Goal: Check status: Check status

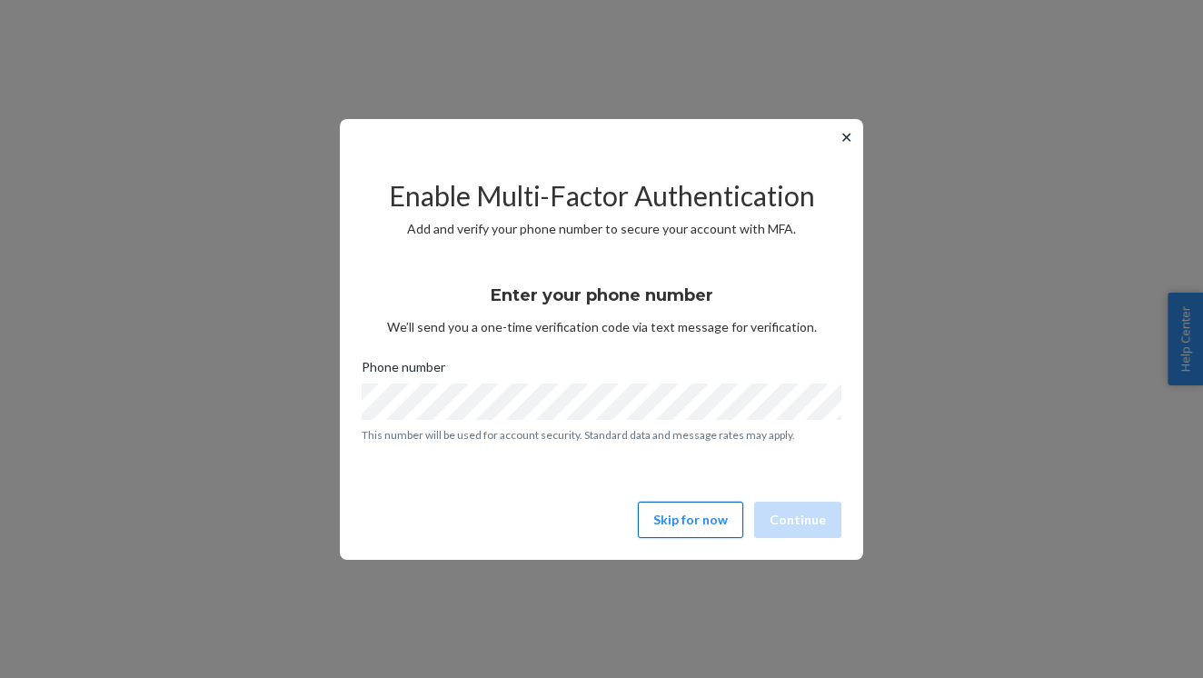
click at [666, 501] on button "Skip for now" at bounding box center [690, 519] width 105 height 36
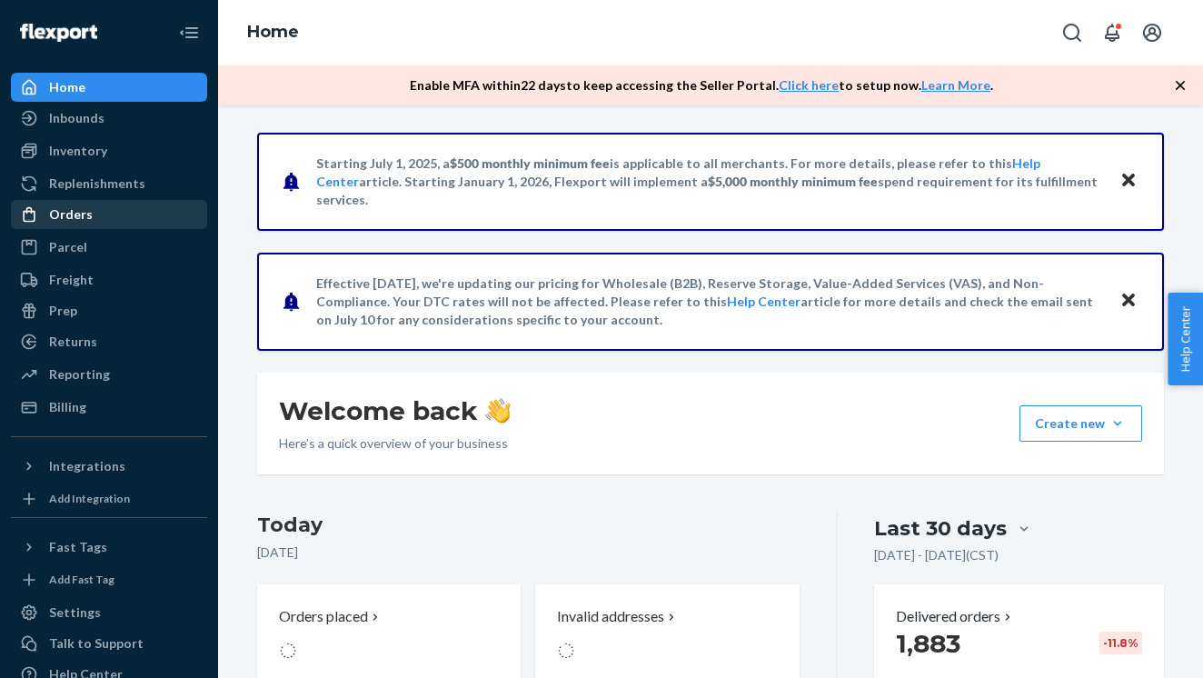
click at [83, 207] on div "Orders" at bounding box center [71, 214] width 44 height 18
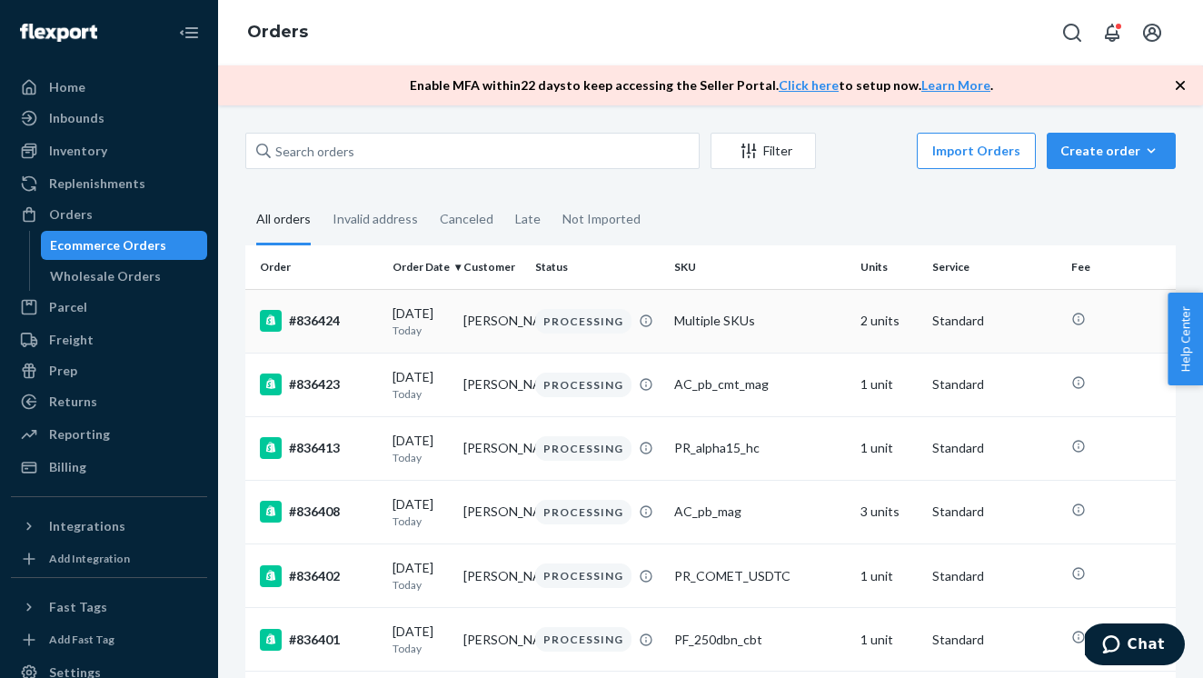
click at [322, 326] on div "#836424" at bounding box center [319, 321] width 118 height 22
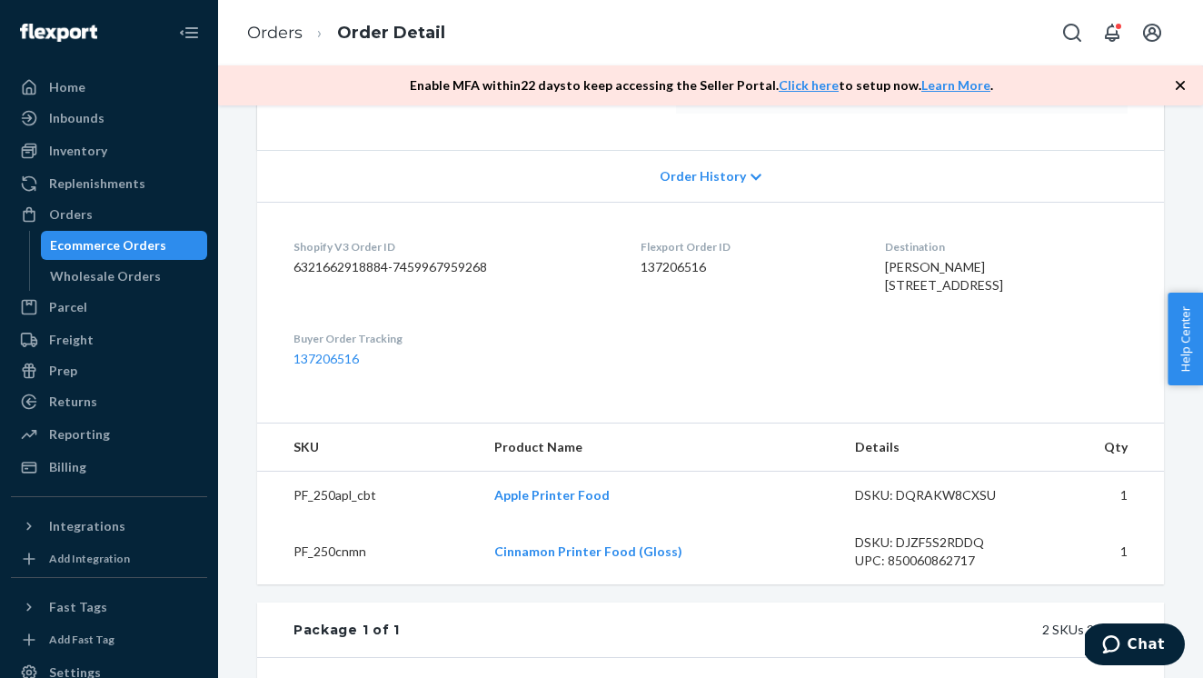
scroll to position [347, 0]
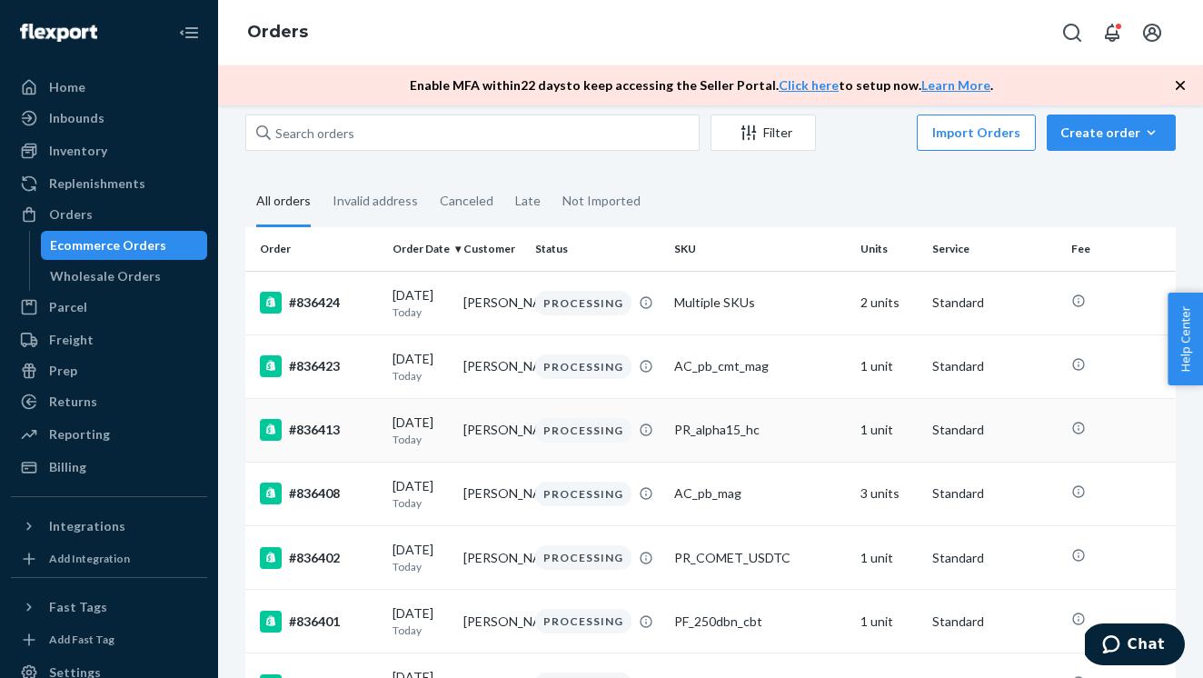
scroll to position [21, 0]
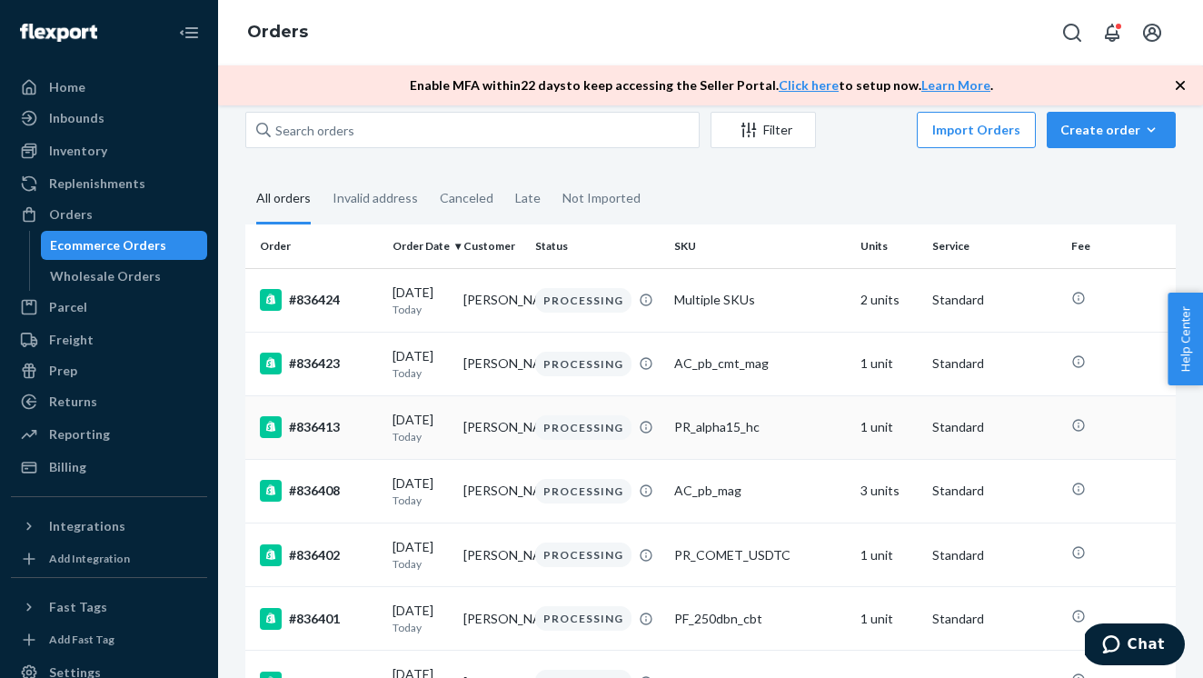
click at [462, 435] on td "[PERSON_NAME]" at bounding box center [492, 427] width 72 height 64
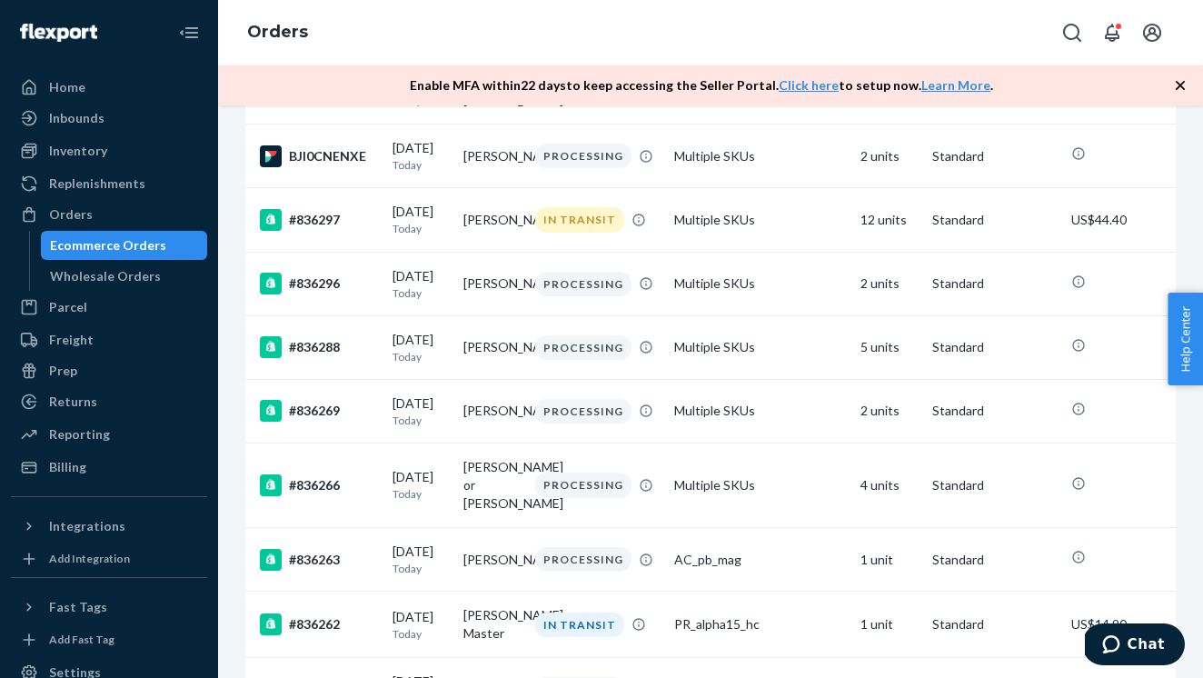
scroll to position [1470, 0]
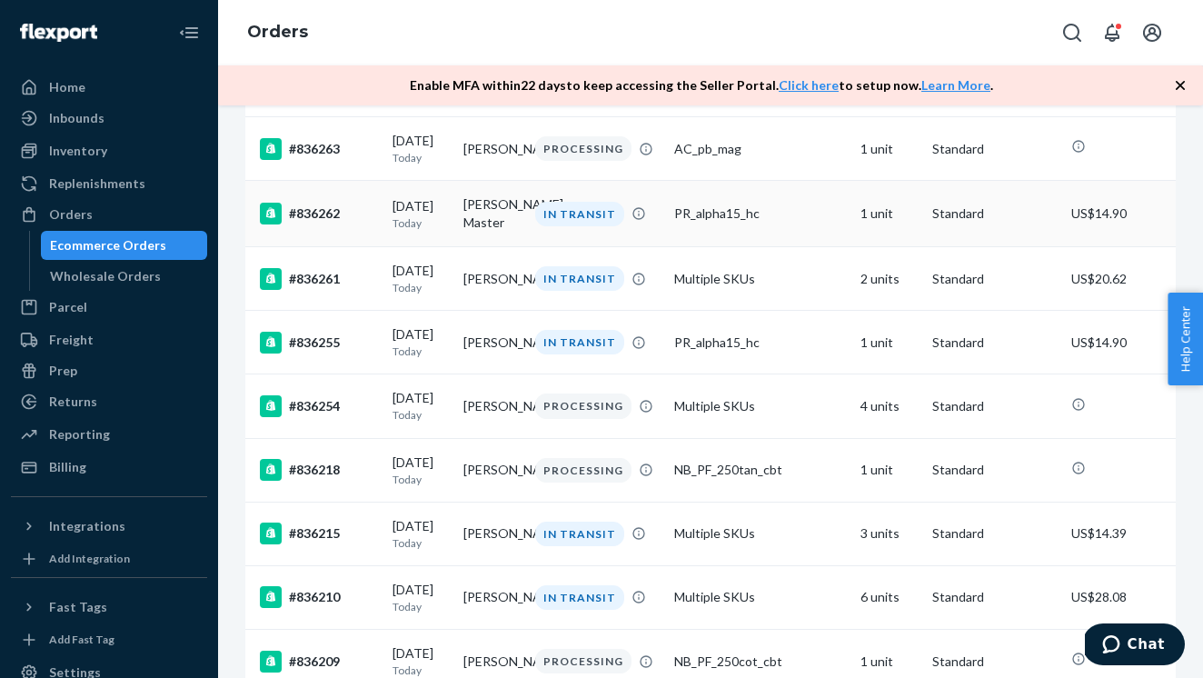
click at [324, 247] on td "#836262" at bounding box center [315, 214] width 140 height 66
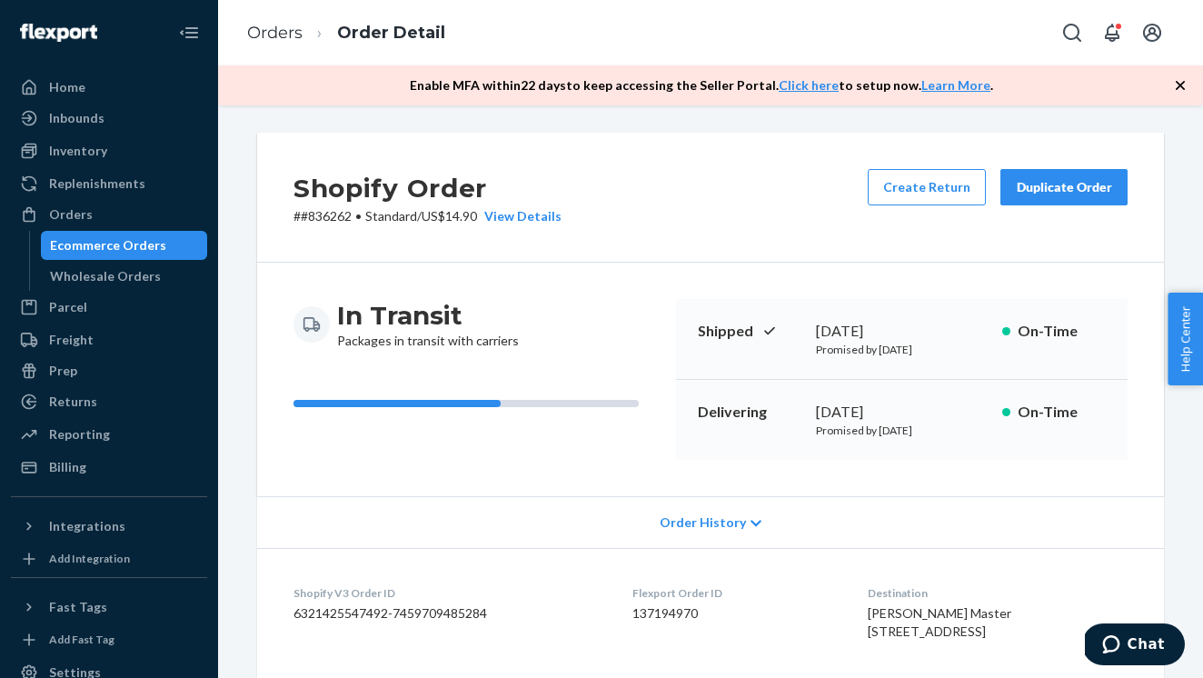
click at [529, 228] on div "Shopify Order # #836262 • Standard / US$14.90 View Details Create Return Duplic…" at bounding box center [710, 198] width 906 height 130
click at [529, 212] on div "View Details" at bounding box center [519, 216] width 84 height 18
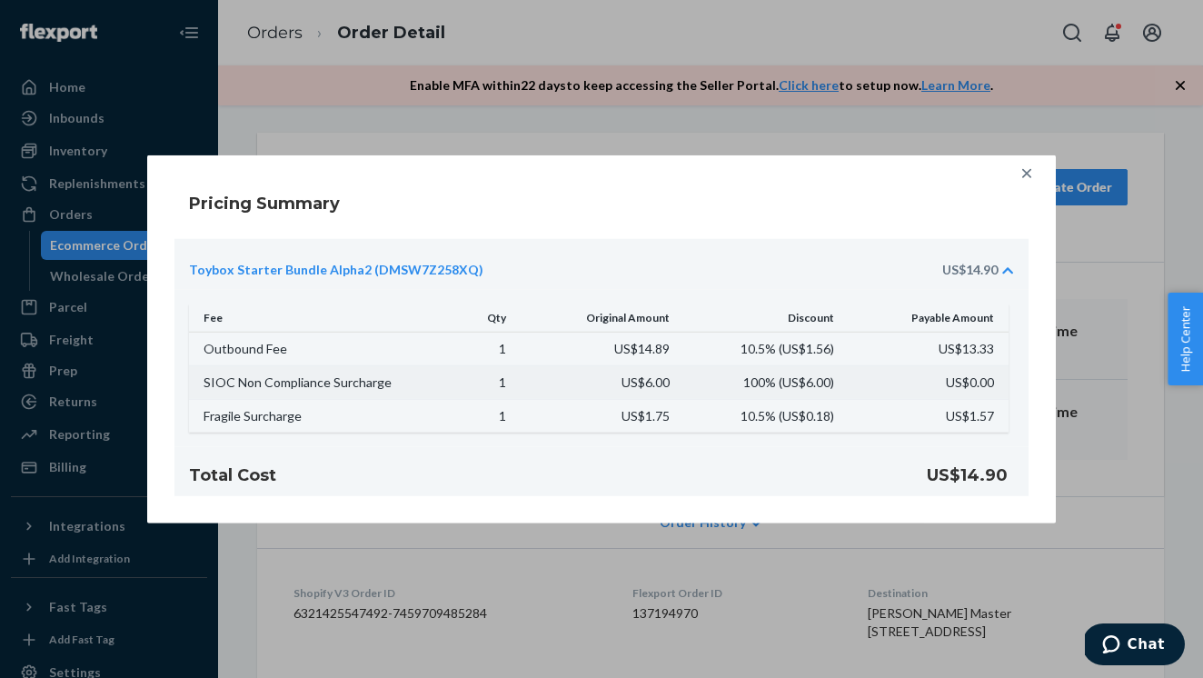
click at [669, 384] on td "US$6.00" at bounding box center [598, 382] width 163 height 34
click at [347, 382] on td "SIOC Non Compliance Surcharge" at bounding box center [312, 382] width 246 height 34
click at [1025, 176] on icon at bounding box center [1026, 173] width 18 height 18
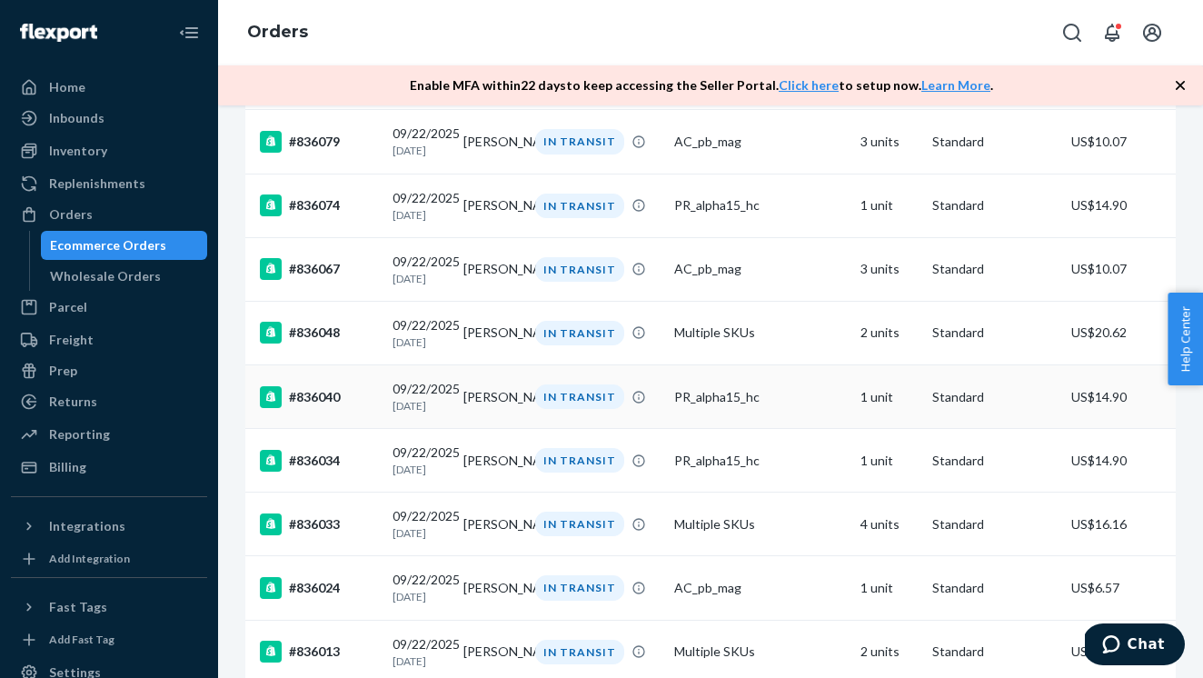
scroll to position [2714, 0]
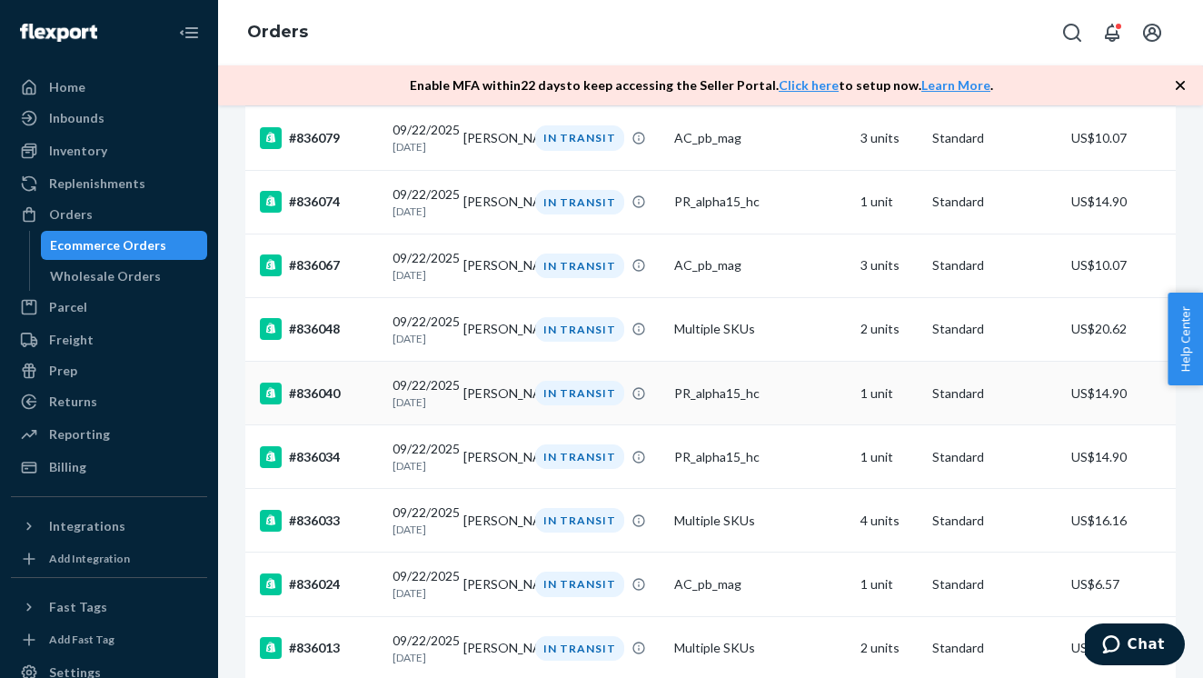
click at [331, 404] on div "#836040" at bounding box center [319, 393] width 118 height 22
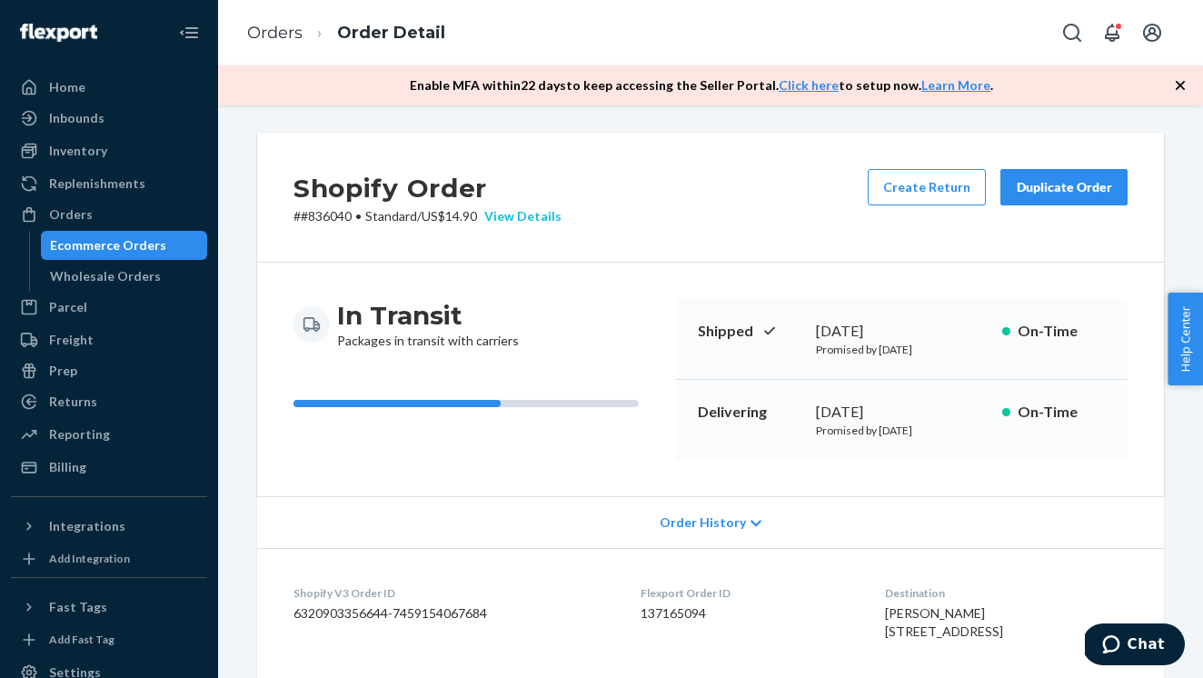
click at [543, 208] on div "View Details" at bounding box center [519, 216] width 84 height 18
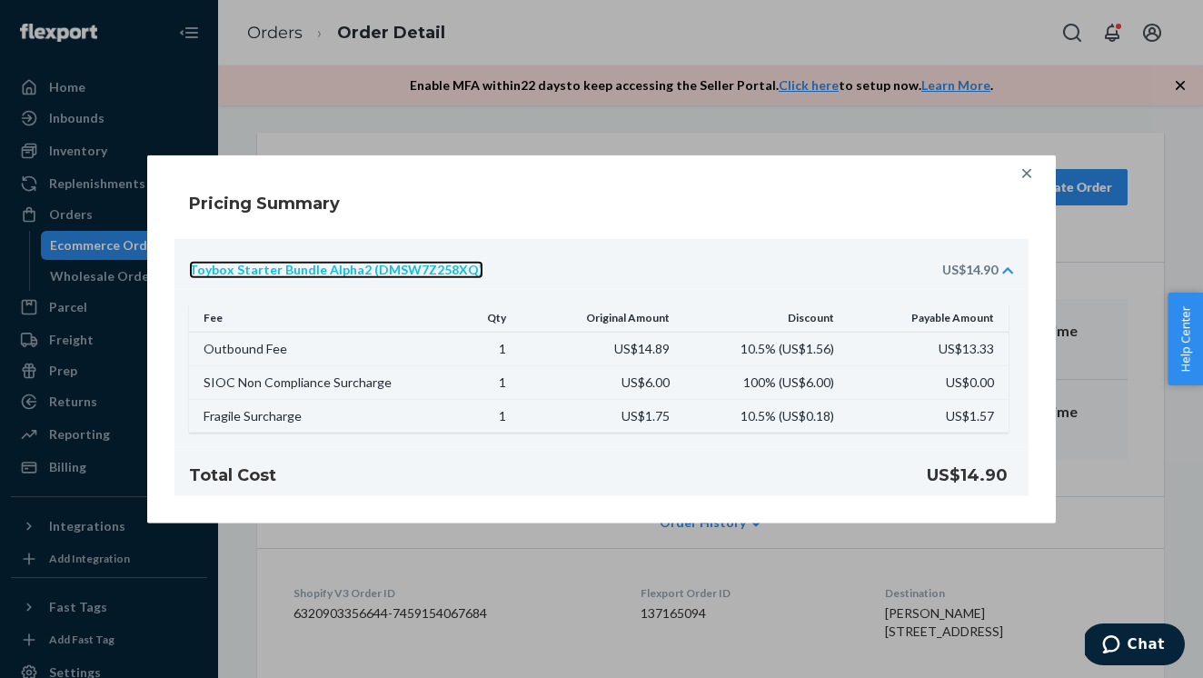
click at [281, 132] on div "Pricing Summary Toybox Starter Bundle Alpha2 (DMSW7Z258XQ) US$14.90 Fee Qty Ori…" at bounding box center [601, 339] width 1203 height 678
